Goal: Information Seeking & Learning: Check status

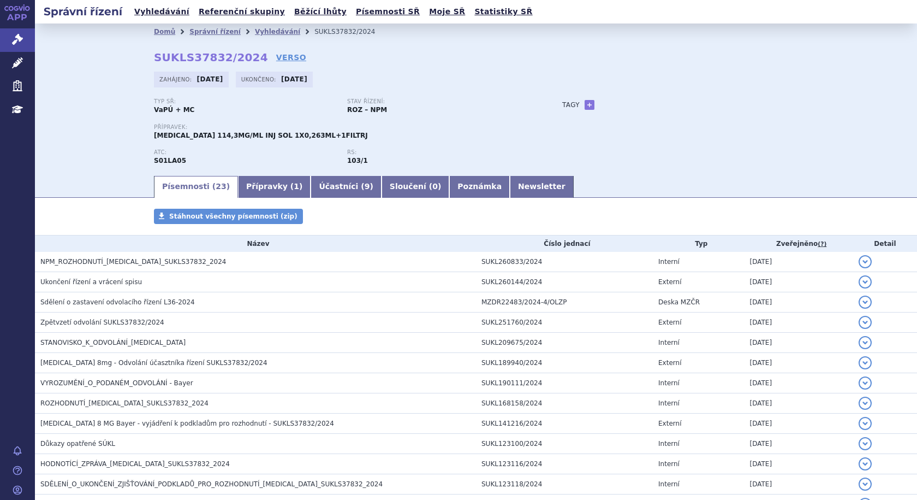
scroll to position [282, 0]
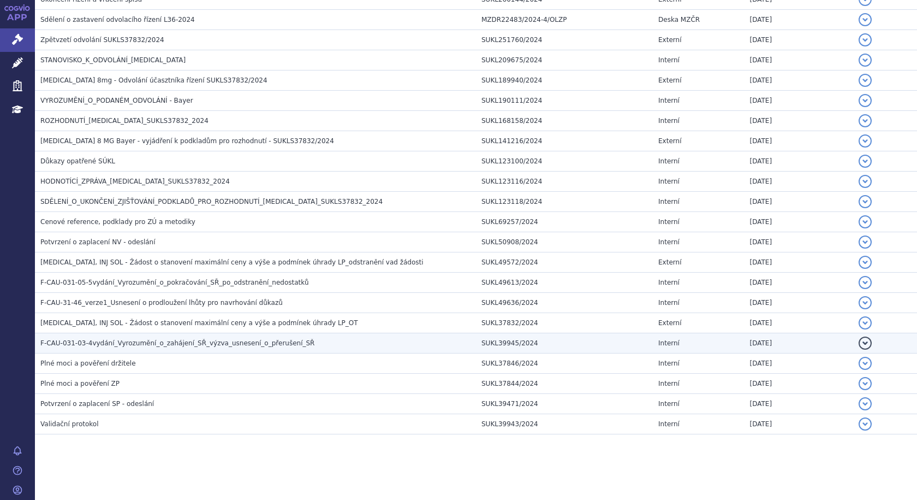
click at [87, 346] on span "F-CAU-031-03-4vydání_Vyrozumění_o_zahájení_SŘ_výzva_usnesení_o_přerušení_SŘ" at bounding box center [177, 343] width 274 height 8
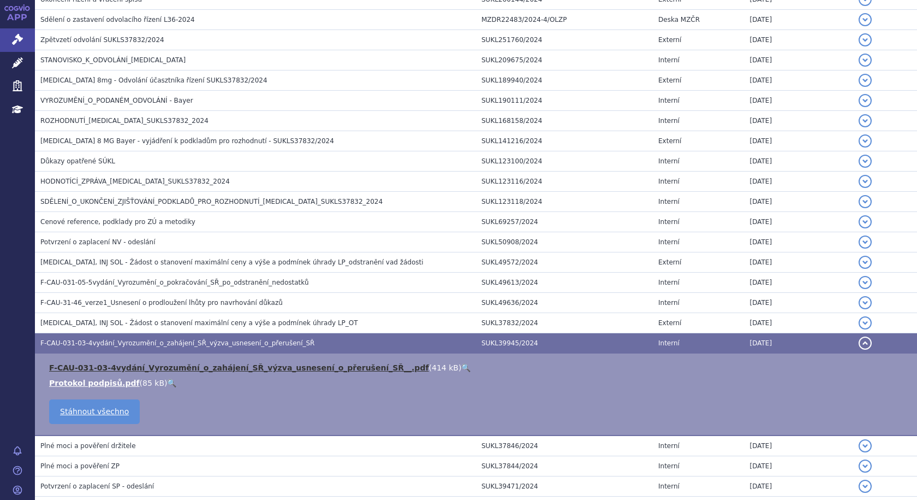
click at [93, 364] on link "F-CAU-031-03-4vydání_Vyrozumění_o_zahájení_SŘ_výzva_usnesení_o_přerušení_SŘ__.p…" at bounding box center [239, 367] width 380 height 9
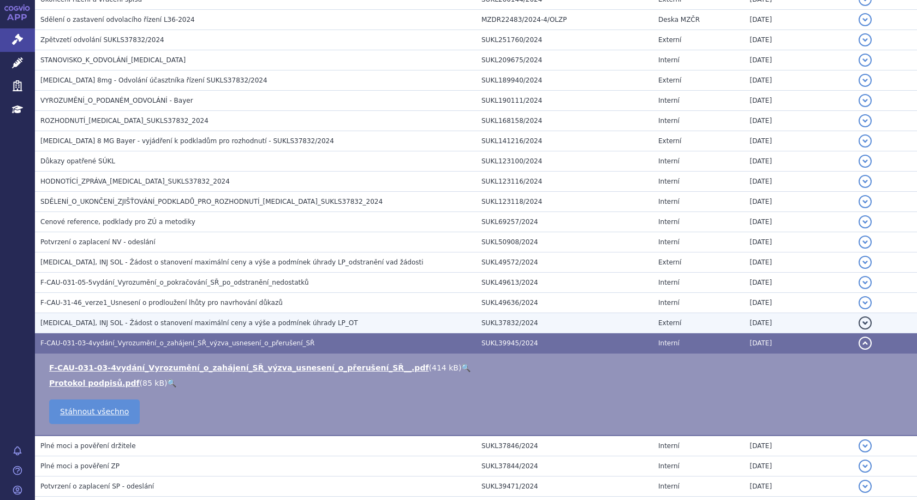
click at [193, 320] on span "[MEDICAL_DATA], INJ SOL - Žádost o stanovení maximální ceny a výše a podmínek ú…" at bounding box center [199, 323] width 318 height 8
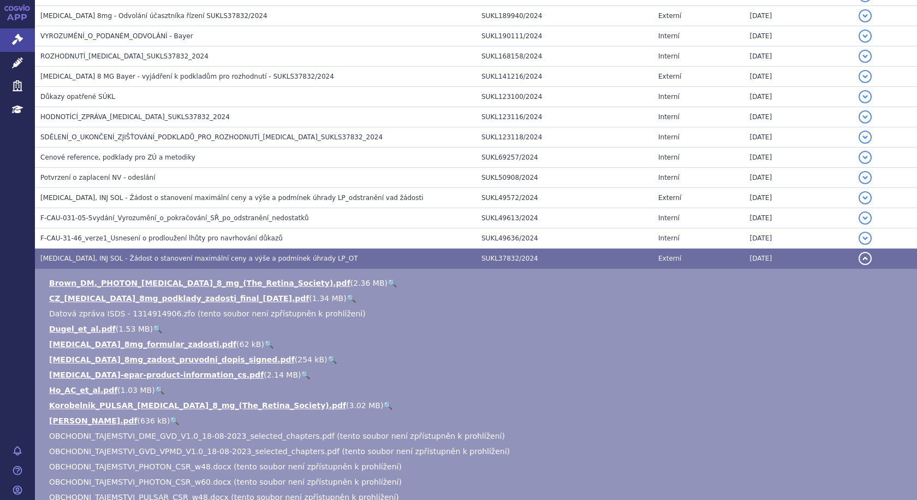
scroll to position [337, 0]
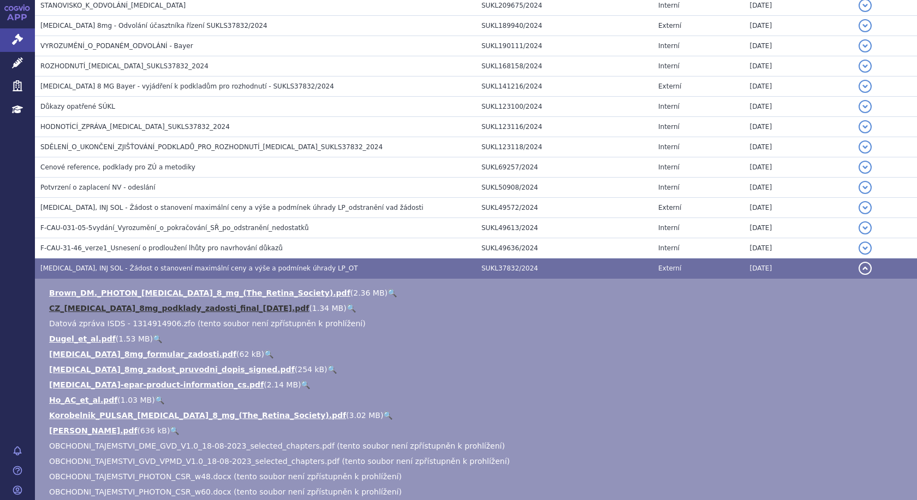
click at [154, 308] on link "CZ_[MEDICAL_DATA]_8mg_podklady_zadosti_final_[DATE].pdf" at bounding box center [179, 308] width 260 height 9
click at [117, 264] on span "[MEDICAL_DATA], INJ SOL - Žádost o stanovení maximální ceny a výše a podmínek ú…" at bounding box center [199, 268] width 318 height 8
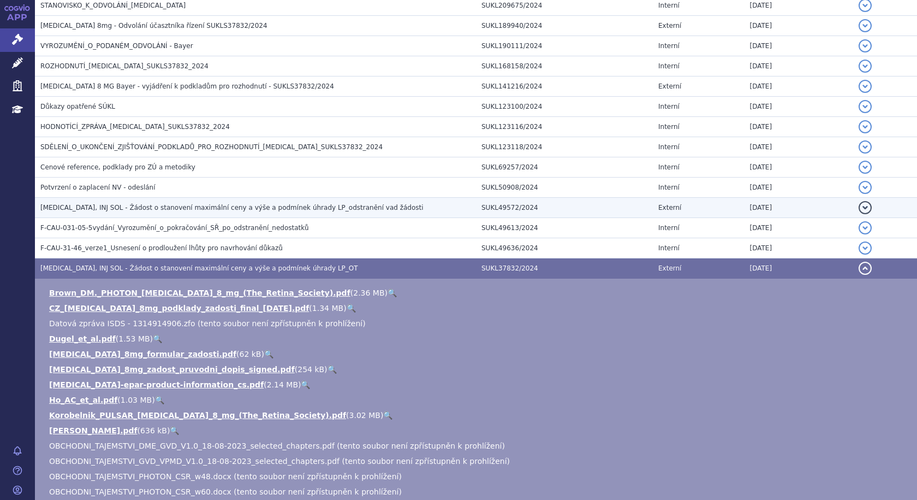
scroll to position [282, 0]
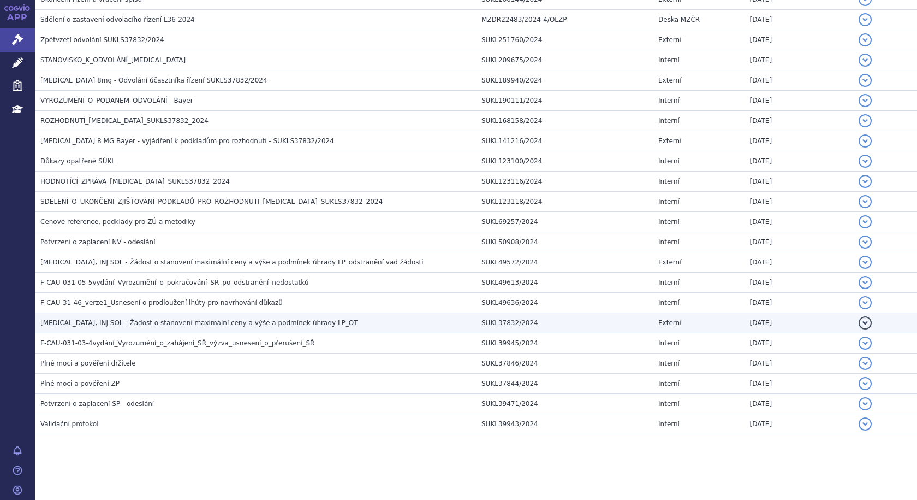
click at [129, 322] on span "[MEDICAL_DATA], INJ SOL - Žádost o stanovení maximální ceny a výše a podmínek ú…" at bounding box center [199, 323] width 318 height 8
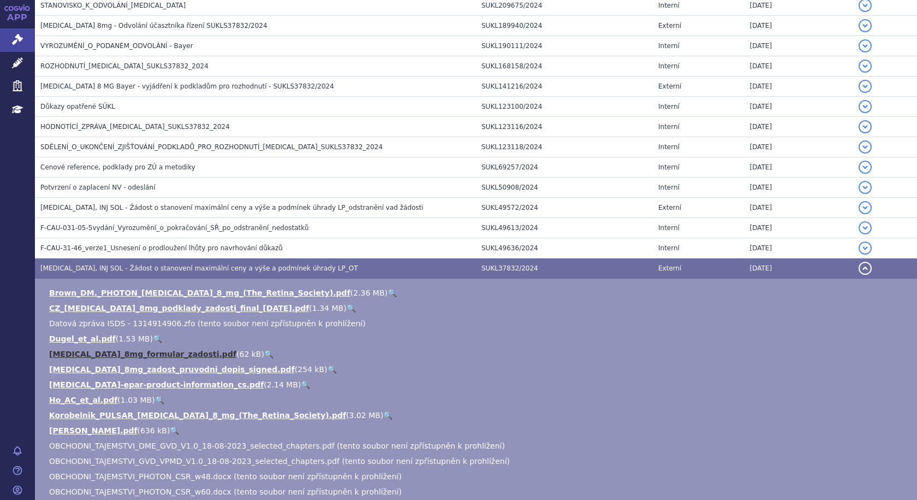
click at [118, 356] on link "[MEDICAL_DATA]_8mg_formular_zadosti.pdf" at bounding box center [142, 353] width 187 height 9
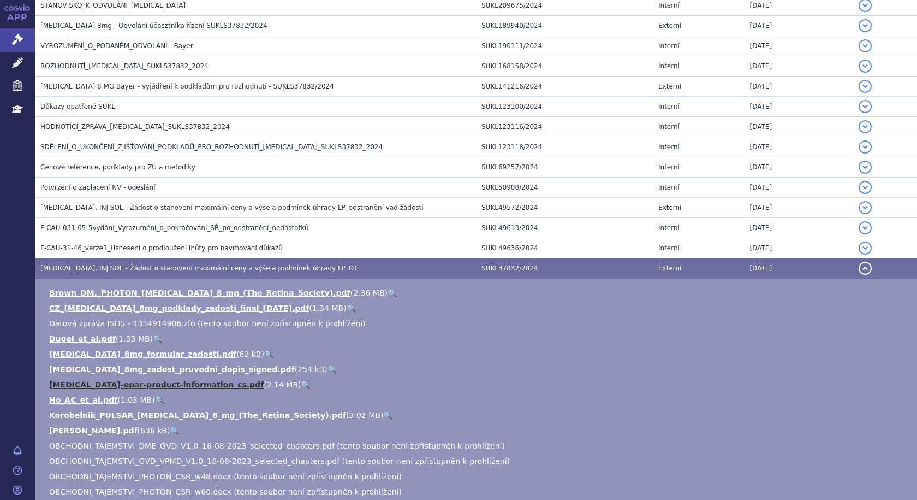
click at [96, 386] on link "[MEDICAL_DATA]-epar-product-information_cs.pdf" at bounding box center [156, 384] width 215 height 9
click at [173, 271] on span "[MEDICAL_DATA], INJ SOL - Žádost o stanovení maximální ceny a výše a podmínek ú…" at bounding box center [199, 268] width 318 height 8
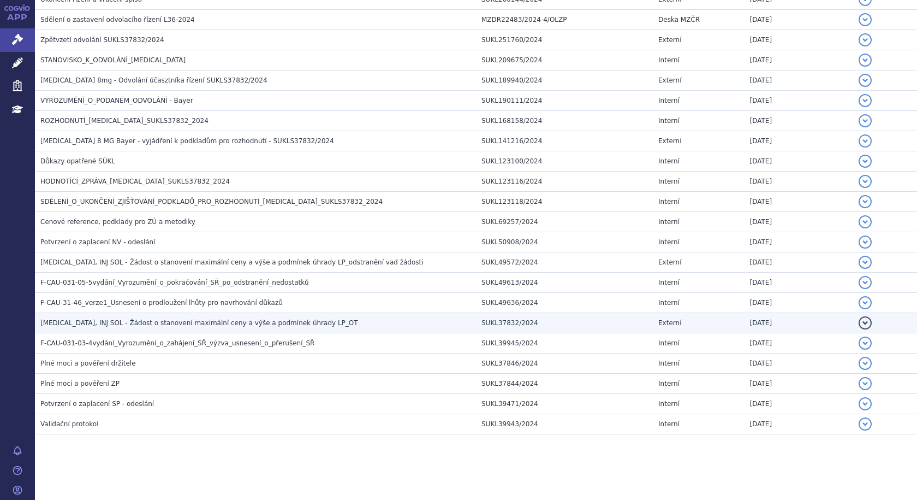
scroll to position [282, 0]
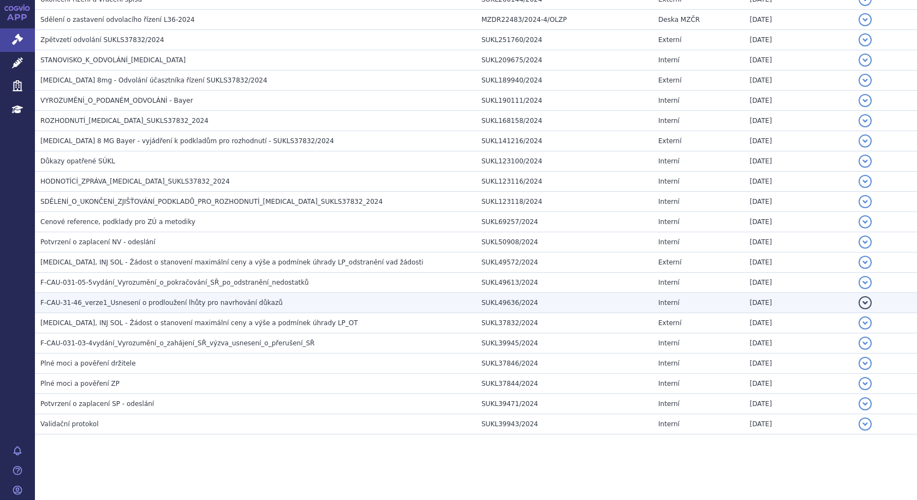
click at [120, 302] on span "F-CAU-31-46_verze1_Usnesení o prodloužení lhůty pro navrhování důkazů" at bounding box center [161, 303] width 242 height 8
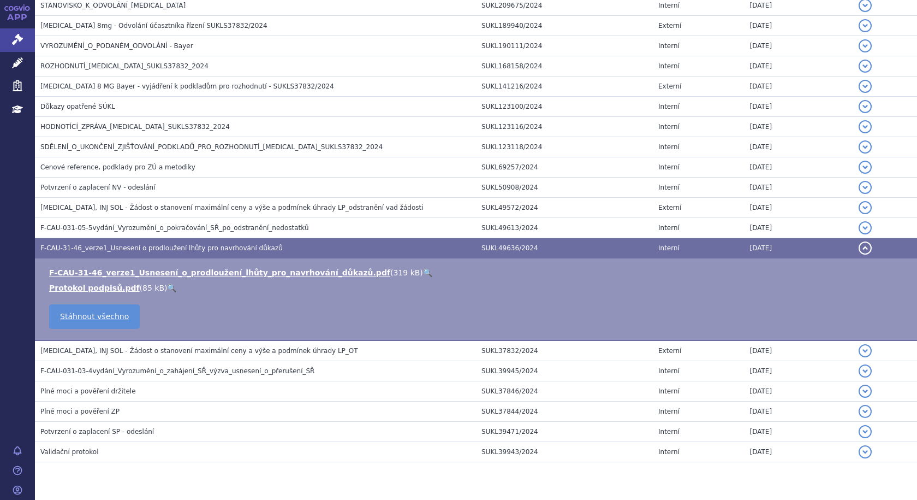
click at [110, 245] on span "F-CAU-31-46_verze1_Usnesení o prodloužení lhůty pro navrhování důkazů" at bounding box center [161, 248] width 242 height 8
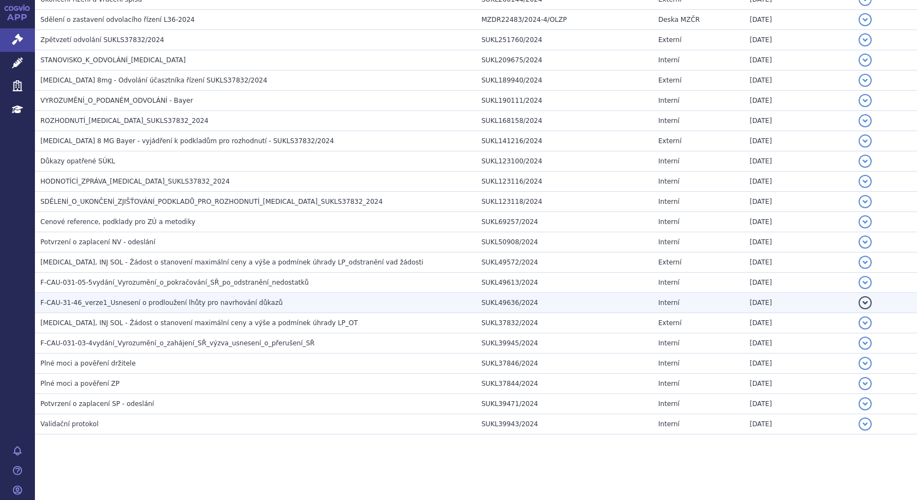
scroll to position [282, 0]
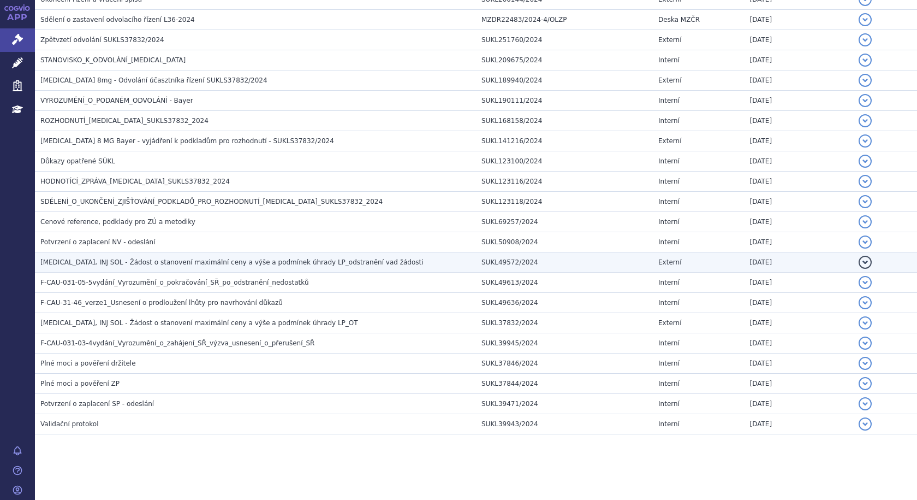
click at [129, 263] on span "[MEDICAL_DATA], INJ SOL - Žádost o stanovení maximální ceny a výše a podmínek ú…" at bounding box center [231, 262] width 383 height 8
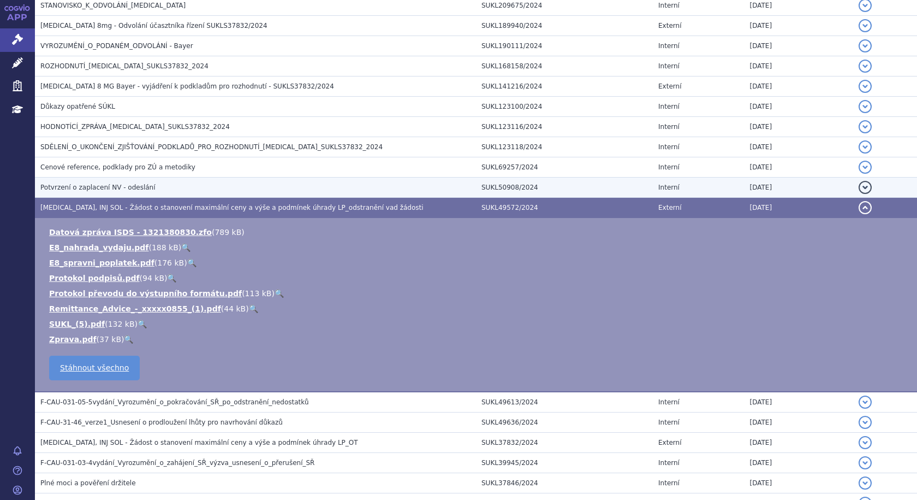
click at [97, 187] on span "Potvrzení o zaplacení NV - odeslání" at bounding box center [97, 187] width 115 height 8
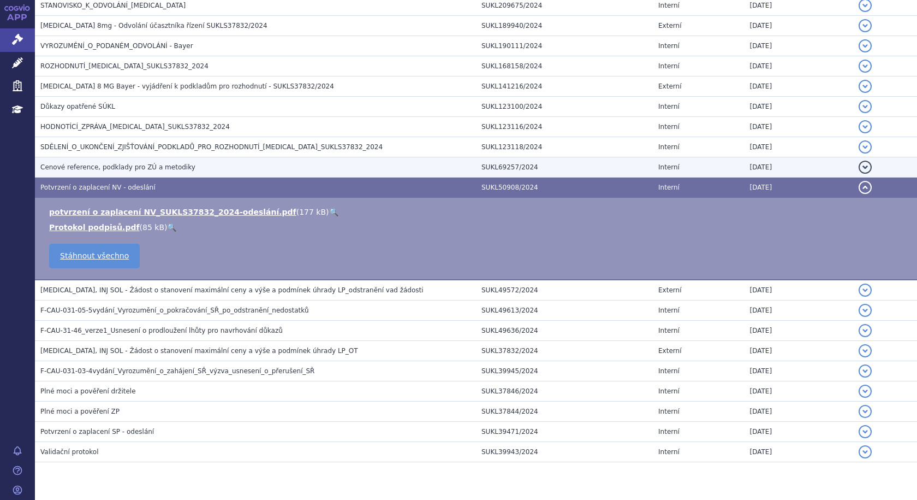
click at [157, 168] on span "Cenové reference, podklady pro ZÚ a metodiky" at bounding box center [117, 167] width 155 height 8
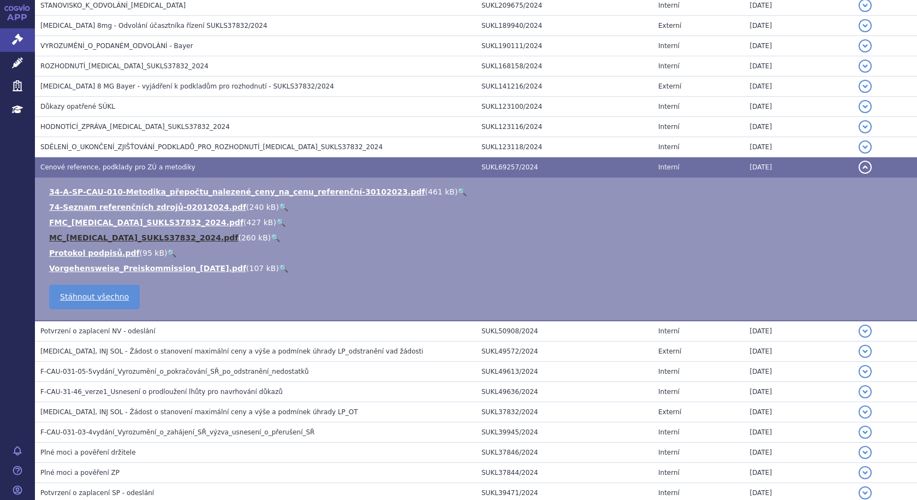
click at [82, 237] on link "MC_[MEDICAL_DATA]_SUKLS37832_2024.pdf" at bounding box center [143, 237] width 189 height 9
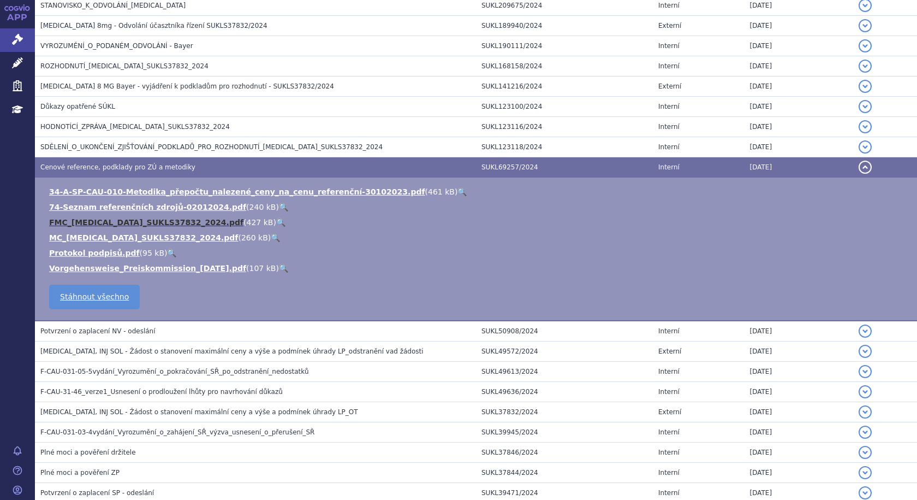
click at [91, 222] on link "FMC_[MEDICAL_DATA]_SUKLS37832_2024.pdf" at bounding box center [146, 222] width 194 height 9
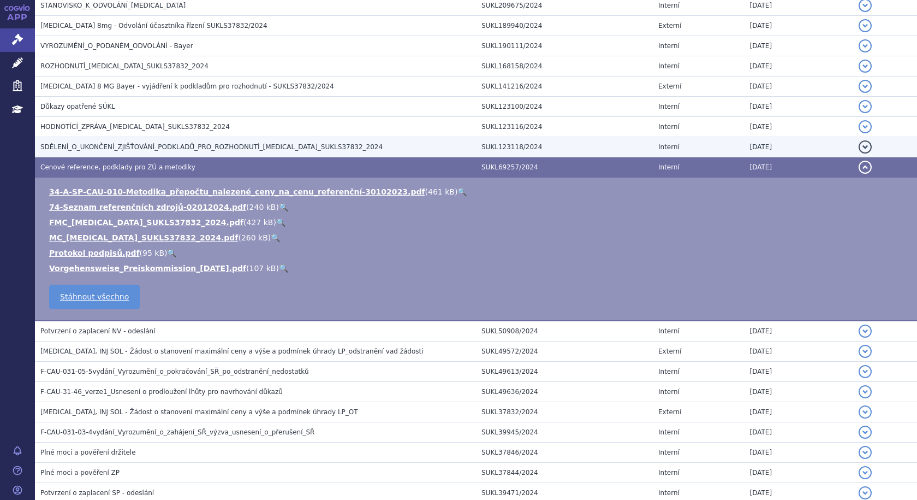
click at [84, 150] on span "SDĚLENÍ_O_UKONČENÍ_ZJIŠŤOVÁNÍ_PODKLADŮ_PRO_ROZHODNUTÍ_[MEDICAL_DATA]_SUKLS37832…" at bounding box center [211, 147] width 342 height 8
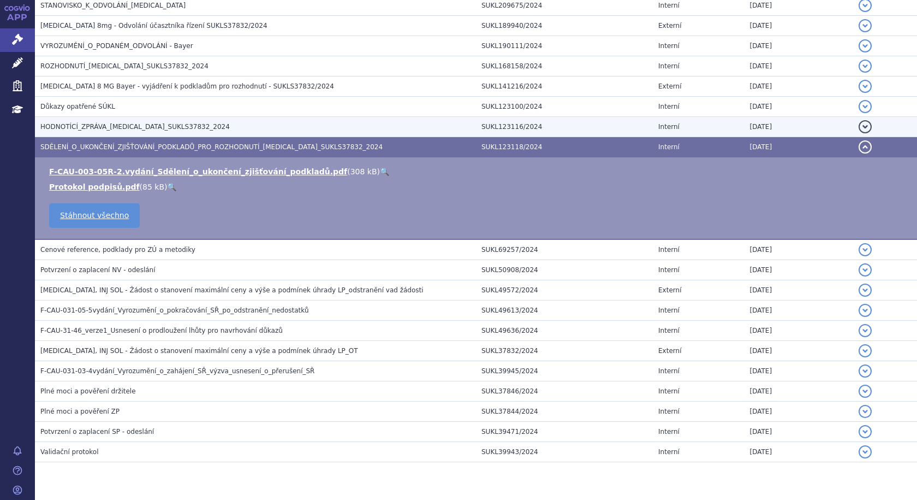
click at [92, 123] on span "HODNOTÍCÍ_ZPRÁVA_[MEDICAL_DATA]_SUKLS37832_2024" at bounding box center [134, 127] width 189 height 8
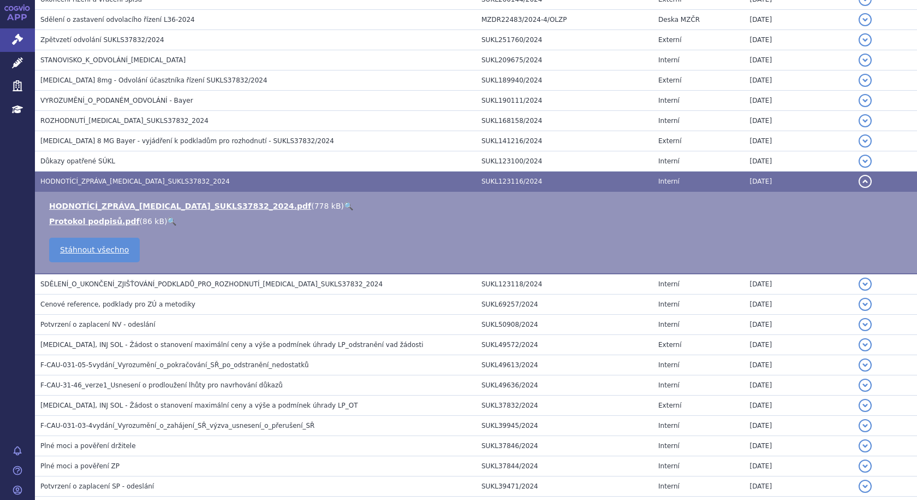
scroll to position [228, 0]
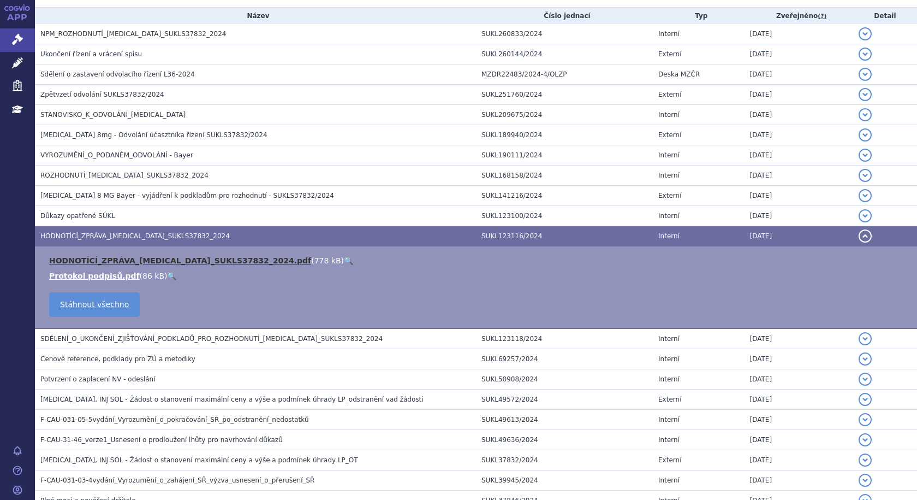
click at [146, 258] on link "HODNOTÍCÍ_ZPRÁVA_[MEDICAL_DATA]_SUKLS37832_2024.pdf" at bounding box center [180, 260] width 262 height 9
click at [57, 233] on span "HODNOTÍCÍ_ZPRÁVA_[MEDICAL_DATA]_SUKLS37832_2024" at bounding box center [134, 236] width 189 height 8
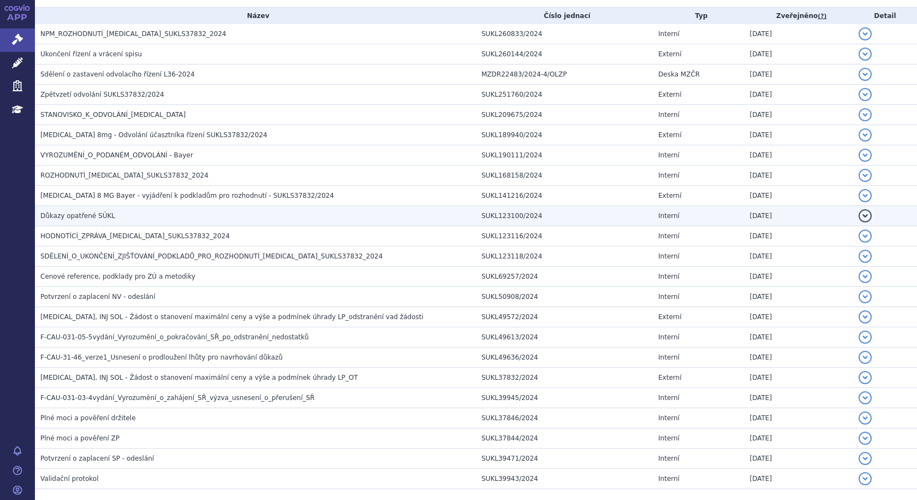
click at [73, 210] on h3 "Důkazy opatřené SÚKL" at bounding box center [258, 215] width 436 height 11
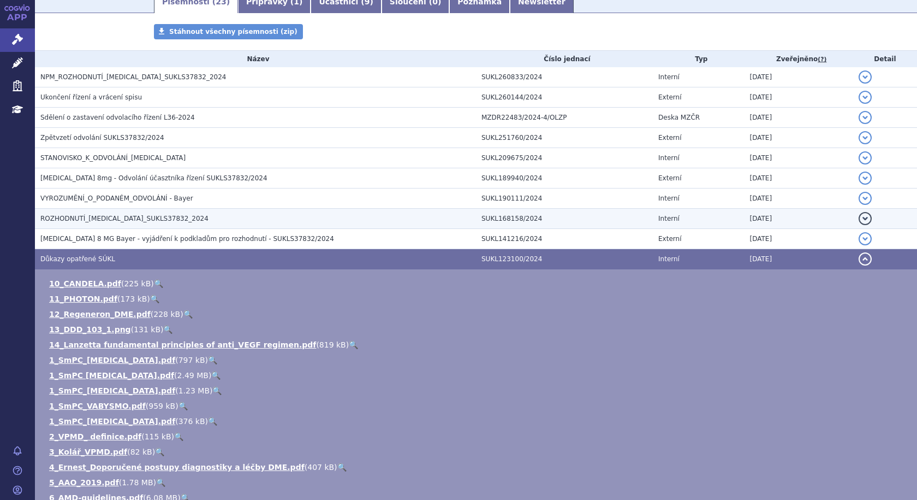
scroll to position [173, 0]
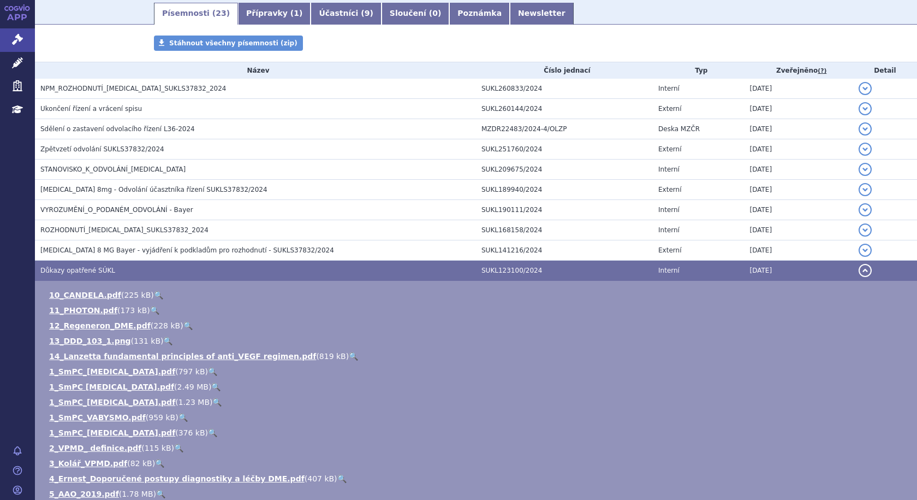
click at [44, 267] on span "Důkazy opatřené SÚKL" at bounding box center [77, 270] width 75 height 8
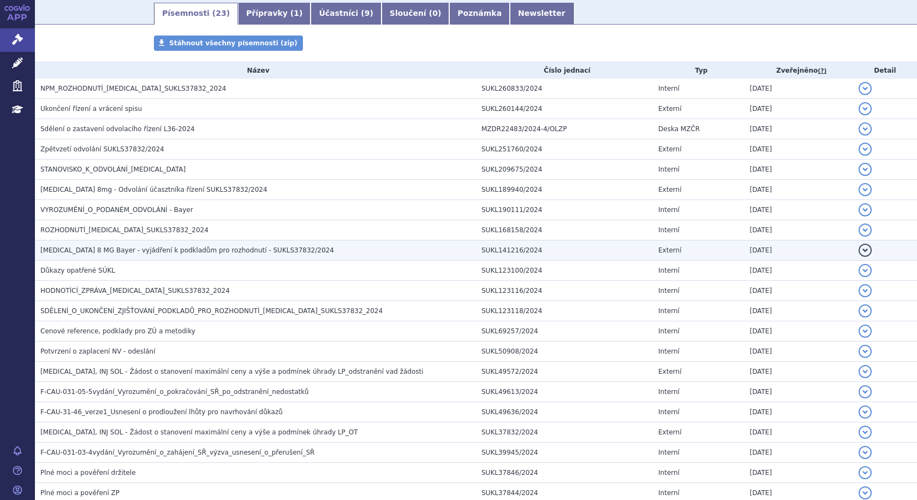
click at [106, 252] on span "[MEDICAL_DATA] 8 MG Bayer - vyjádření k podkladům pro rozhodnutí - SUKLS37832/2…" at bounding box center [187, 250] width 294 height 8
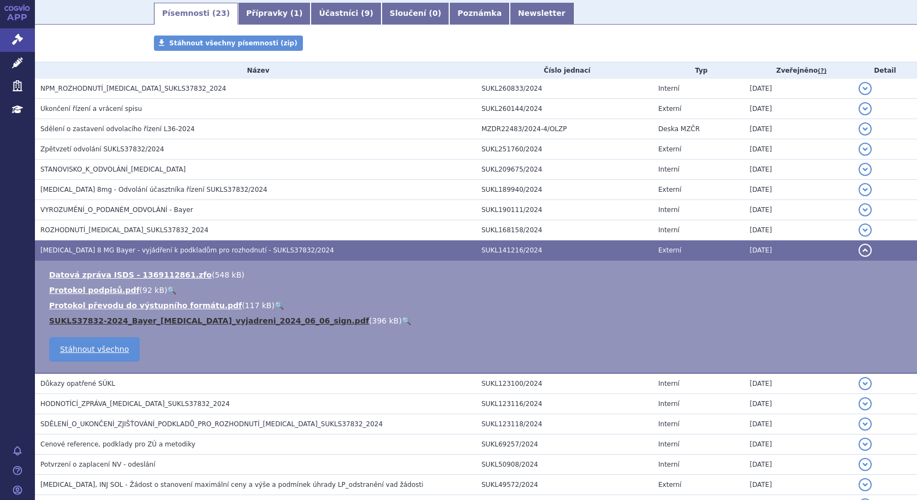
click at [134, 322] on link "SUKLS37832-2024_Bayer_[MEDICAL_DATA]_vyjadreni_2024_06_06_sign.pdf" at bounding box center [209, 320] width 320 height 9
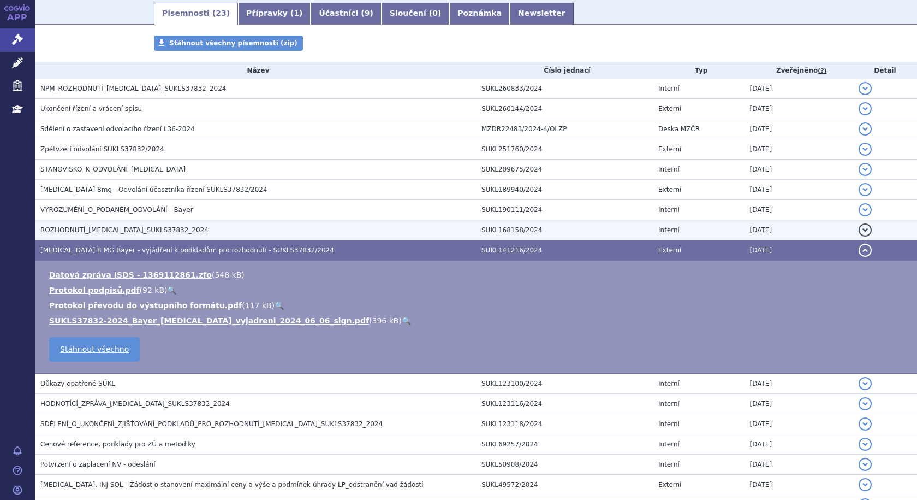
click at [98, 226] on span "ROZHODNUTÍ_[MEDICAL_DATA]_SUKLS37832_2024" at bounding box center [124, 230] width 168 height 8
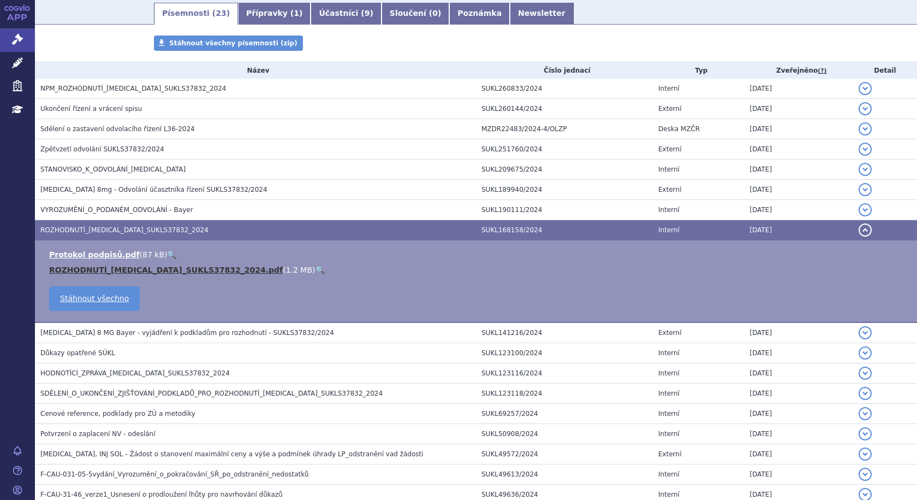
click at [134, 268] on link "ROZHODNUTÍ_[MEDICAL_DATA]_SUKLS37832_2024.pdf" at bounding box center [166, 269] width 234 height 9
click at [92, 230] on span "ROZHODNUTÍ_[MEDICAL_DATA]_SUKLS37832_2024" at bounding box center [124, 230] width 168 height 8
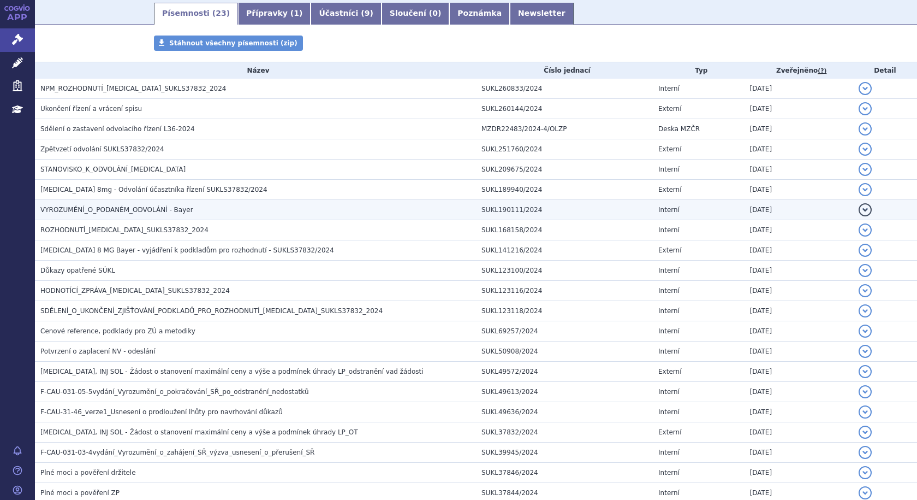
click at [100, 210] on span "VYROZUMĚNÍ_O_PODANÉM_ODVOLÁNÍ - Bayer" at bounding box center [116, 210] width 153 height 8
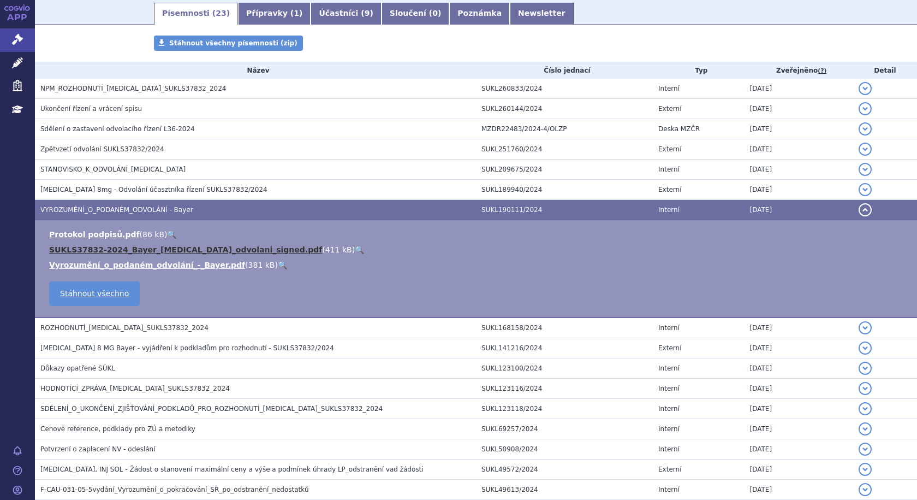
click at [132, 248] on link "SUKLS37832-2024_Bayer_[MEDICAL_DATA]_odvolani_signed.pdf" at bounding box center [185, 249] width 273 height 9
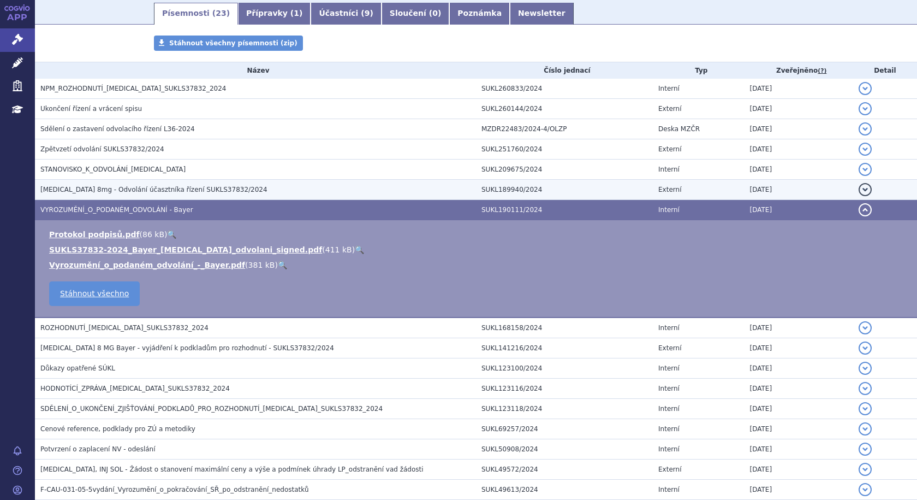
click at [112, 190] on span "[MEDICAL_DATA] 8mg - Odvolání účasztníka řízení SUKLS37832/2024" at bounding box center [153, 190] width 227 height 8
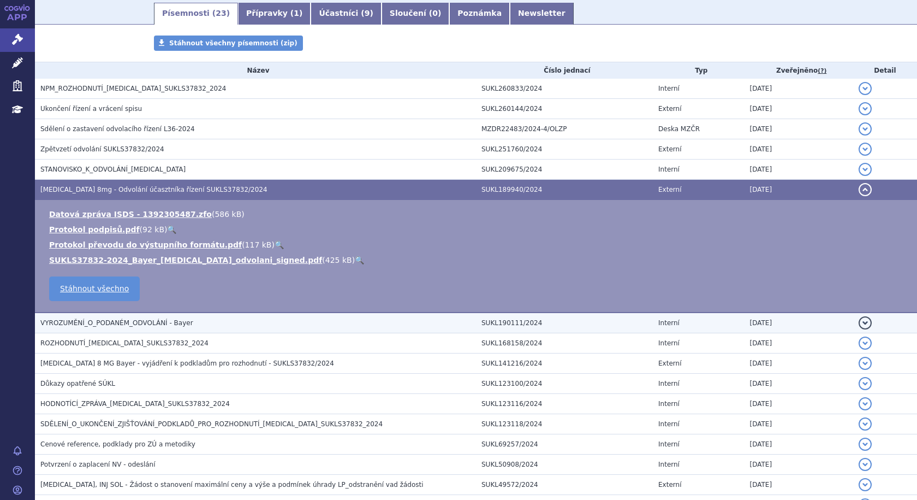
click at [162, 323] on span "VYROZUMĚNÍ_O_PODANÉM_ODVOLÁNÍ - Bayer" at bounding box center [116, 323] width 153 height 8
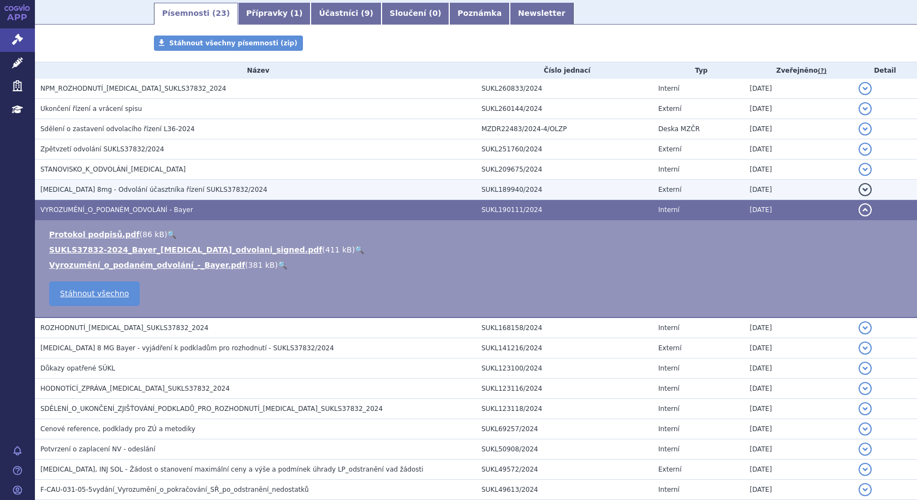
click at [149, 189] on span "[MEDICAL_DATA] 8mg - Odvolání účasztníka řízení SUKLS37832/2024" at bounding box center [153, 190] width 227 height 8
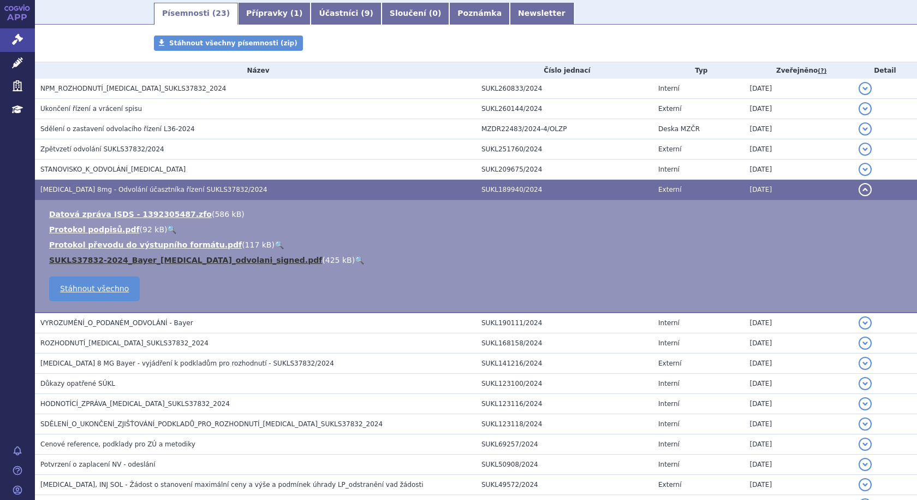
click at [162, 257] on link "SUKLS37832-2024_Bayer_[MEDICAL_DATA]_odvolani_signed.pdf" at bounding box center [185, 260] width 273 height 9
click at [80, 187] on span "[MEDICAL_DATA] 8mg - Odvolání účasztníka řízení SUKLS37832/2024" at bounding box center [153, 190] width 227 height 8
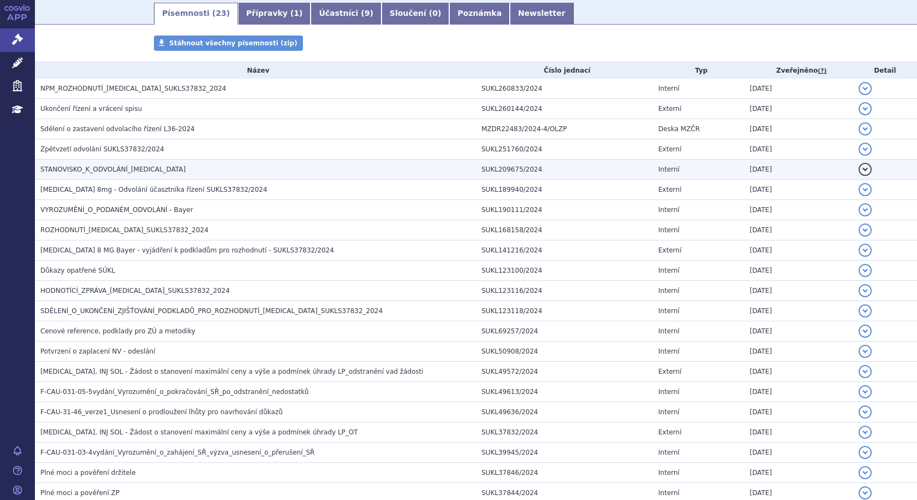
click at [100, 165] on span "STANOVISKO_K_ODVOLÁNÍ_[MEDICAL_DATA]" at bounding box center [112, 169] width 145 height 8
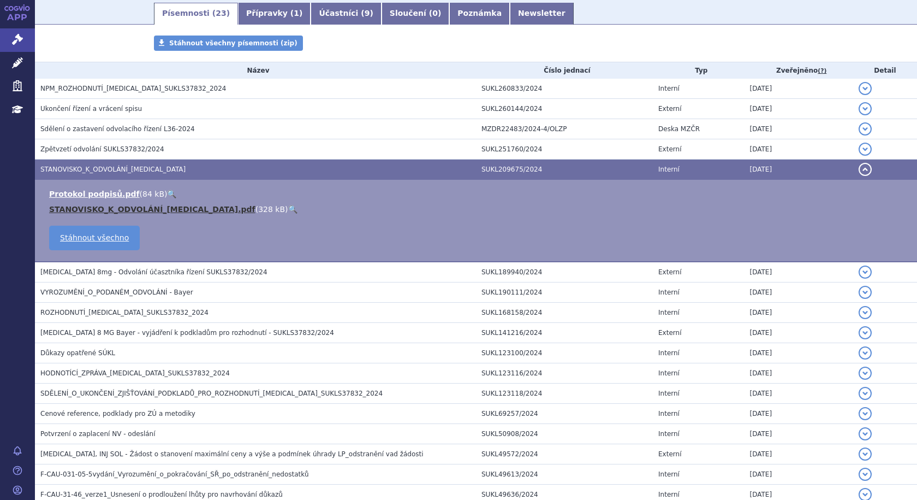
click at [136, 210] on link "STANOVISKO_K_ODVOLÁNÍ_[MEDICAL_DATA].pdf" at bounding box center [152, 209] width 206 height 9
click at [79, 165] on span "STANOVISKO_K_ODVOLÁNÍ_[MEDICAL_DATA]" at bounding box center [112, 169] width 145 height 8
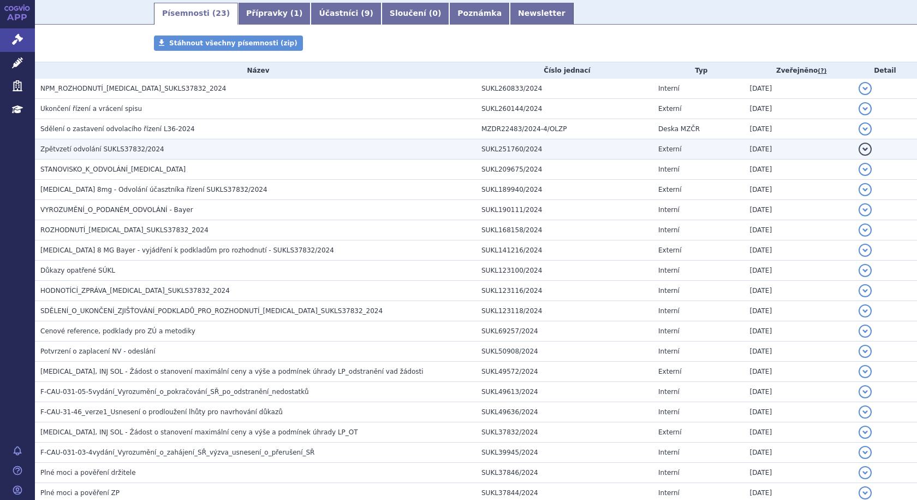
click at [93, 148] on span "Zpětvzetí odvolání SUKLS37832/2024" at bounding box center [102, 149] width 124 height 8
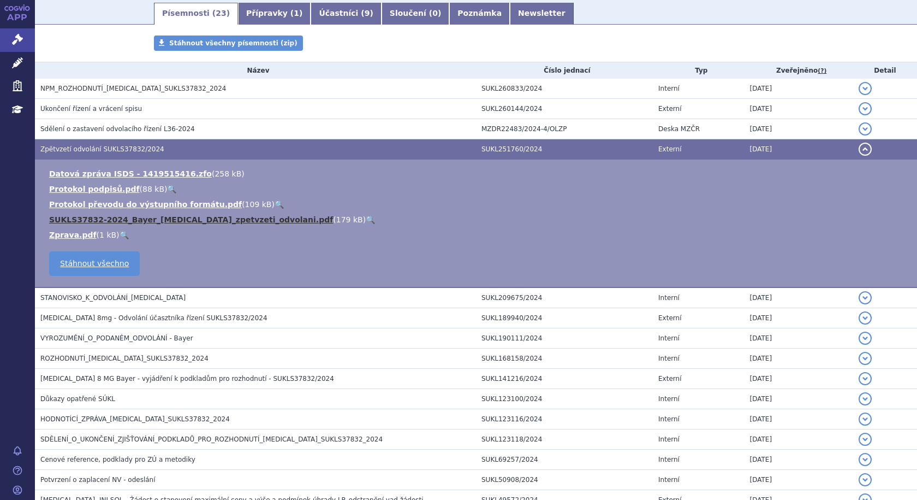
click at [199, 215] on link "SUKLS37832-2024_Bayer_[MEDICAL_DATA]_zpetvzeti_odvolani.pdf" at bounding box center [191, 219] width 284 height 9
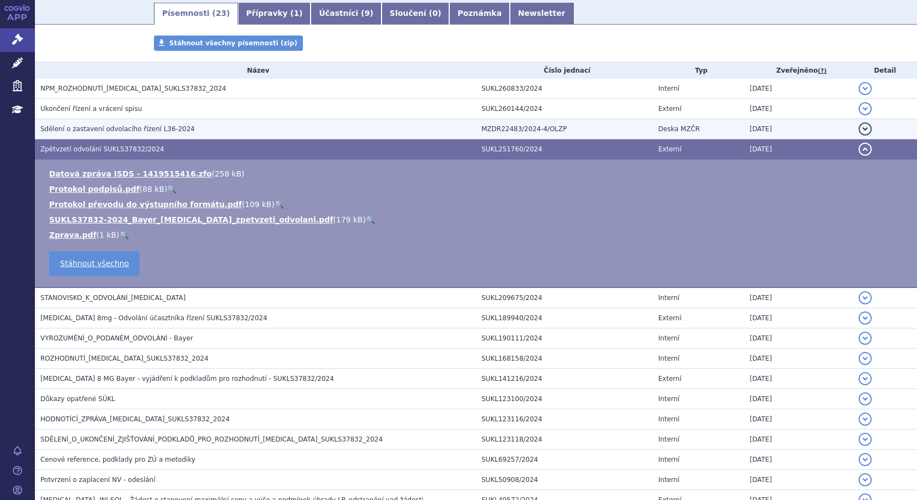
click at [70, 128] on span "Sdělení o zastavení odvolacího řízení L36-2024" at bounding box center [117, 129] width 155 height 8
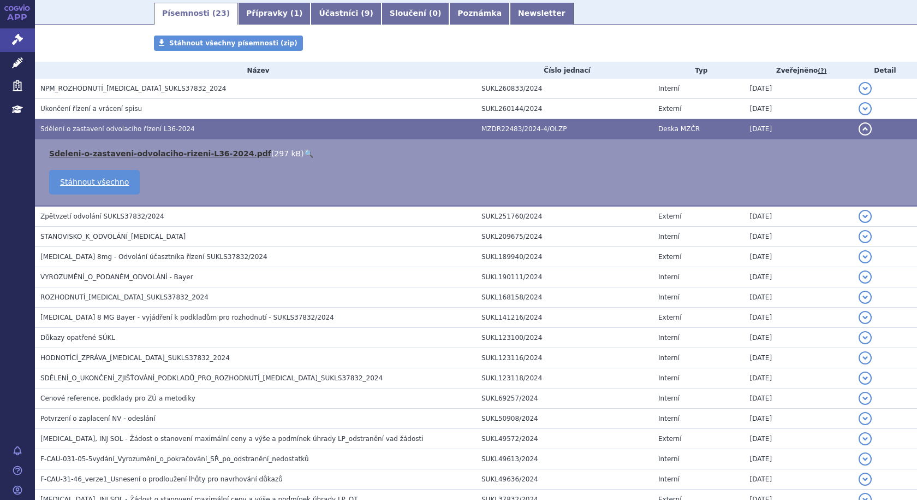
click at [87, 153] on link "Sdeleni-o-zastaveni-odvolaciho-rizeni-L36-2024.pdf" at bounding box center [160, 153] width 222 height 9
click at [117, 128] on span "Sdělení o zastavení odvolacího řízení L36-2024" at bounding box center [117, 129] width 155 height 8
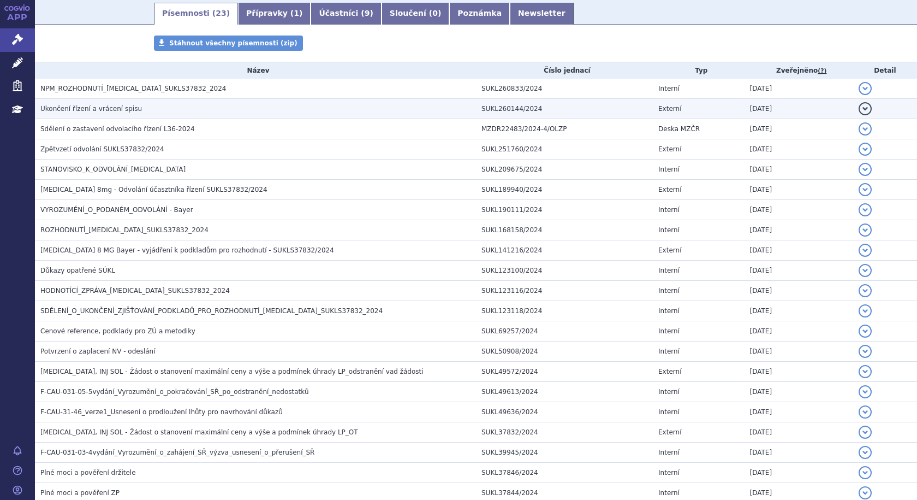
click at [117, 109] on span "Ukončení řízení a vrácení spisu" at bounding box center [91, 109] width 102 height 8
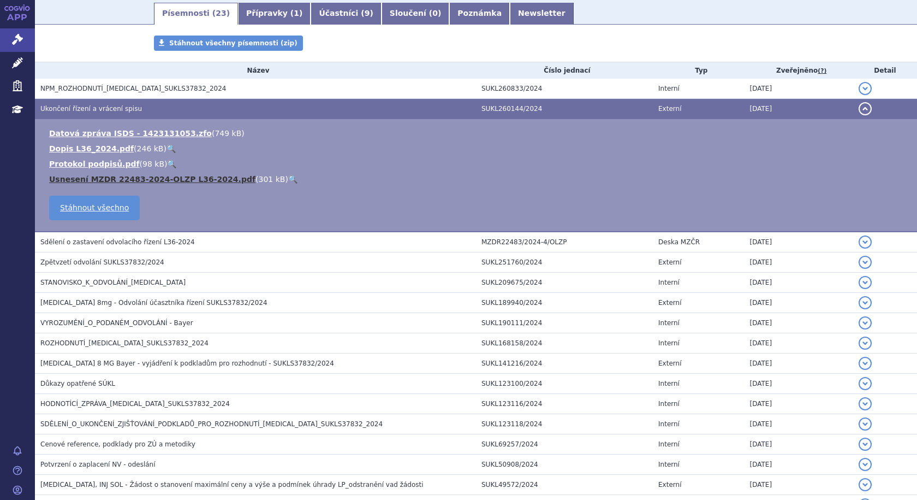
click at [187, 176] on link "Usnesení MZDR 22483-2024-OLZP L36-2024.pdf" at bounding box center [152, 179] width 206 height 9
click at [62, 106] on span "Ukončení řízení a vrácení spisu" at bounding box center [91, 109] width 102 height 8
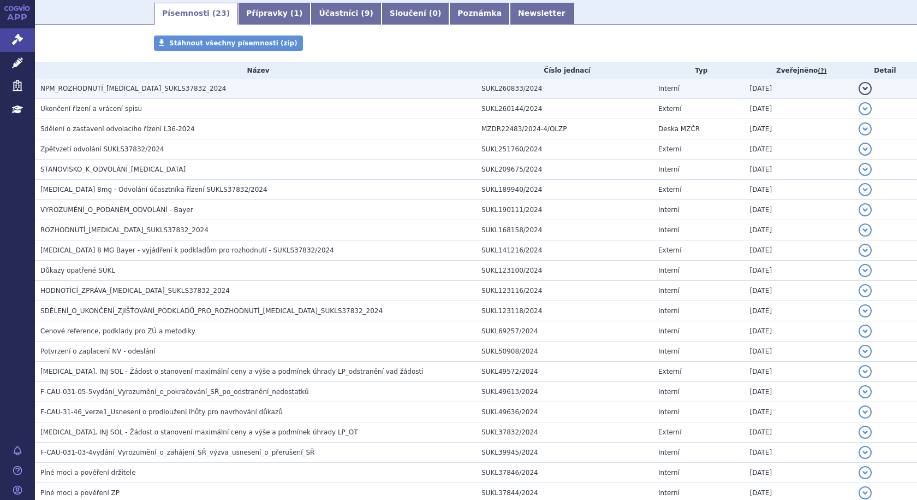
click at [81, 86] on span "NPM_ROZHODNUTÍ_[MEDICAL_DATA]_SUKLS37832_2024" at bounding box center [133, 89] width 186 height 8
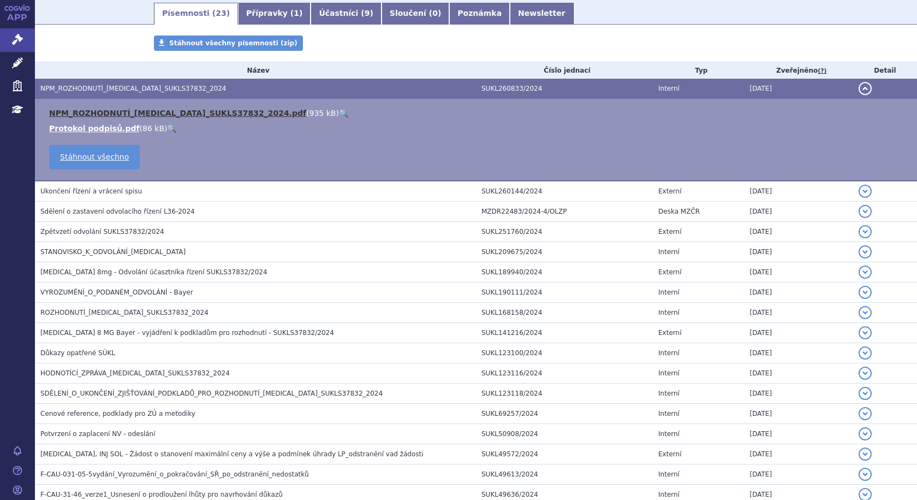
click at [126, 115] on link "NPM_ROZHODNUTÍ_[MEDICAL_DATA]_SUKLS37832_2024.pdf" at bounding box center [177, 113] width 257 height 9
